Goal: Task Accomplishment & Management: Use online tool/utility

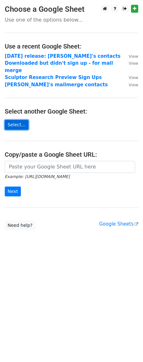
click at [19, 120] on link "Select..." at bounding box center [17, 125] width 24 height 10
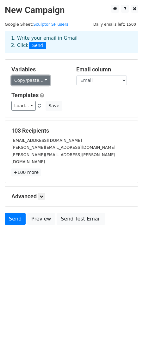
click at [33, 76] on link "Copy/paste..." at bounding box center [30, 80] width 39 height 10
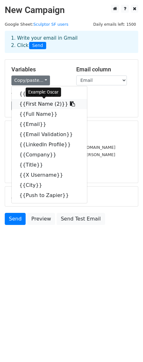
click at [70, 103] on icon at bounding box center [72, 103] width 5 height 5
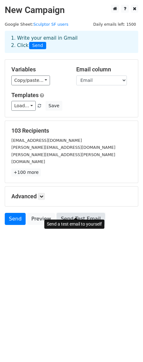
click at [73, 213] on link "Send Test Email" at bounding box center [81, 219] width 48 height 12
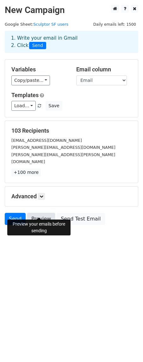
click at [41, 213] on link "Preview" at bounding box center [41, 219] width 28 height 12
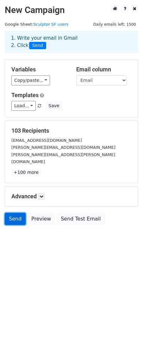
click at [17, 214] on link "Send" at bounding box center [15, 219] width 21 height 12
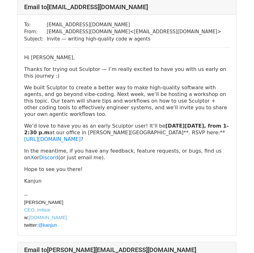
scroll to position [47, 0]
